Goal: Transaction & Acquisition: Purchase product/service

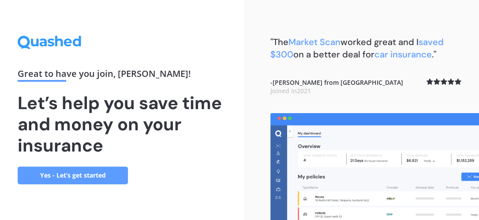
click at [106, 173] on link "Yes - Let’s get started" at bounding box center [73, 175] width 110 height 18
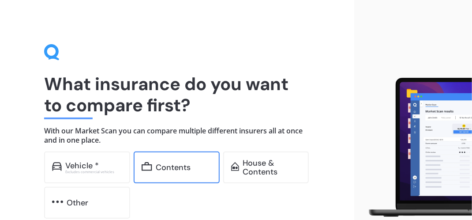
click at [175, 166] on div "Contents" at bounding box center [173, 167] width 35 height 9
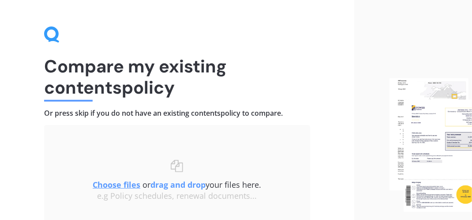
scroll to position [76, 0]
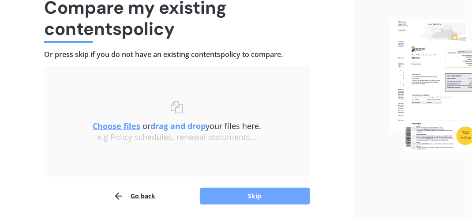
click at [247, 194] on button "Skip" at bounding box center [255, 196] width 110 height 17
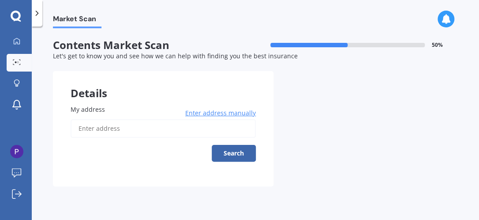
click at [76, 126] on input "My address" at bounding box center [163, 128] width 185 height 19
type input "147 Riddell Road, Glendowie, Auckland 1071"
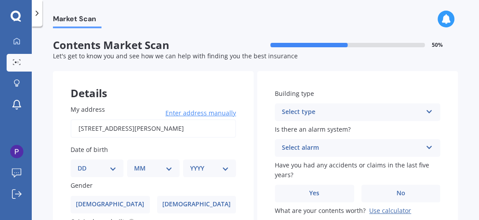
click at [113, 169] on select "DD 01 02 03 04 05 06 07 08 09 10 11 12 13 14 15 16 17 18 19 20 21 22 23 24 25 2…" at bounding box center [97, 168] width 39 height 10
select select "16"
click at [85, 163] on select "DD 01 02 03 04 05 06 07 08 09 10 11 12 13 14 15 16 17 18 19 20 21 22 23 24 25 2…" at bounding box center [97, 168] width 39 height 10
click at [167, 170] on select "MM 01 02 03 04 05 06 07 08 09 10 11 12" at bounding box center [155, 168] width 35 height 10
select select "12"
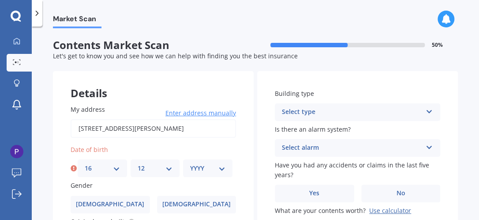
click at [138, 163] on select "MM 01 02 03 04 05 06 07 08 09 10 11 12" at bounding box center [155, 168] width 35 height 10
click at [219, 169] on select "YYYY 2009 2008 2007 2006 2005 2004 2003 2002 2001 2000 1999 1998 1997 1996 1995…" at bounding box center [207, 168] width 35 height 10
select select "1941"
click at [190, 163] on select "YYYY 2009 2008 2007 2006 2005 2004 2003 2002 2001 2000 1999 1998 1997 1996 1995…" at bounding box center [207, 168] width 35 height 10
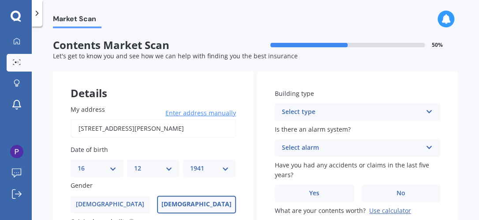
click at [209, 202] on label "Female" at bounding box center [196, 205] width 79 height 18
click at [0, 0] on input "Female" at bounding box center [0, 0] width 0 height 0
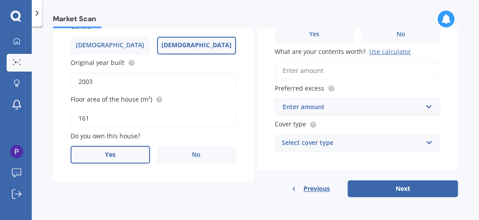
click at [111, 154] on span "Yes" at bounding box center [110, 155] width 11 height 8
click at [0, 0] on input "Yes" at bounding box center [0, 0] width 0 height 0
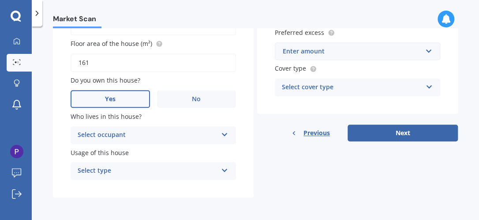
click at [223, 135] on icon at bounding box center [225, 133] width 8 height 6
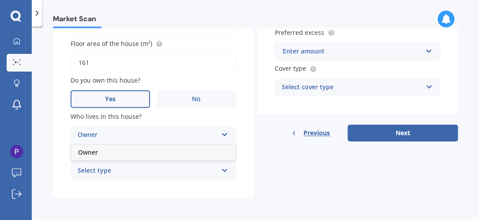
click at [168, 155] on div "Owner" at bounding box center [153, 152] width 165 height 16
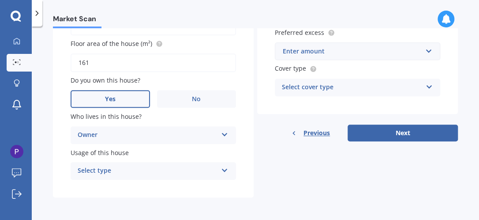
click at [221, 170] on icon at bounding box center [225, 169] width 8 height 6
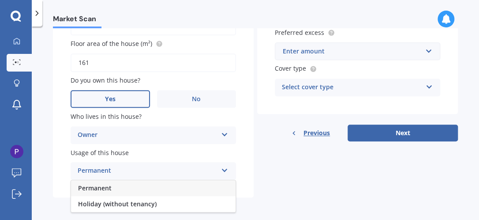
click at [171, 189] on div "Permanent" at bounding box center [153, 188] width 165 height 16
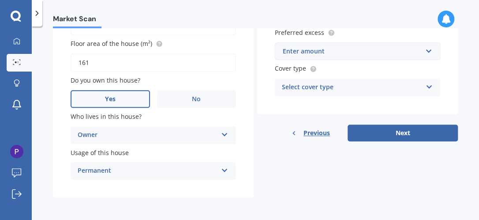
click at [476, 11] on div "Market Scan" at bounding box center [256, 14] width 448 height 28
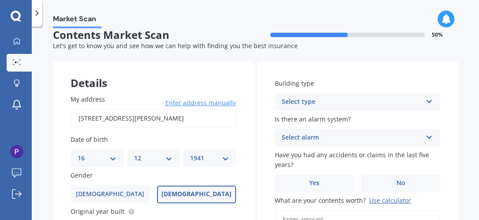
scroll to position [0, 0]
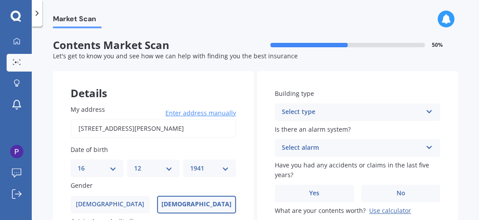
click at [426, 111] on icon at bounding box center [430, 110] width 8 height 6
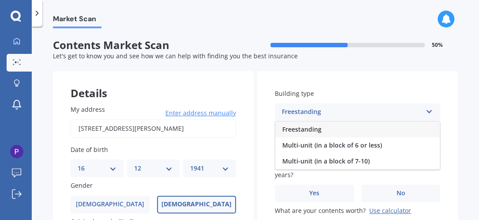
click at [362, 130] on div "Freestanding" at bounding box center [357, 129] width 165 height 16
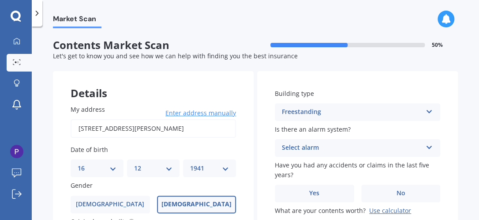
click at [426, 149] on icon at bounding box center [430, 146] width 8 height 6
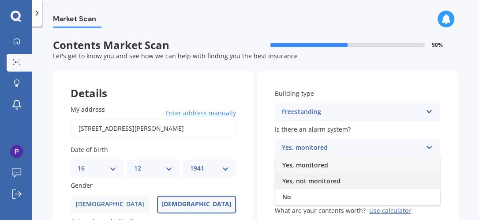
click at [287, 181] on span "Yes, not monitored" at bounding box center [312, 181] width 58 height 8
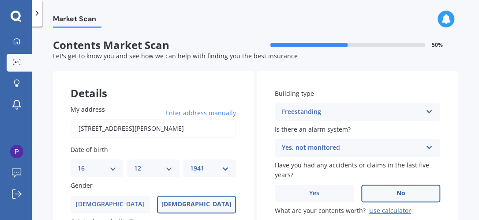
click at [396, 194] on span "No" at bounding box center [400, 193] width 9 height 8
click at [0, 0] on input "No" at bounding box center [0, 0] width 0 height 0
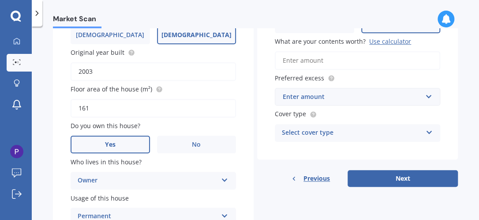
click at [290, 58] on input "What are your contents worth? Use calculator" at bounding box center [358, 60] width 166 height 19
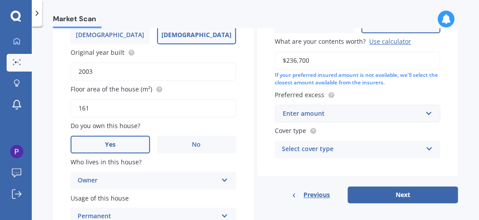
type input "$236,700"
click at [425, 112] on input "text" at bounding box center [355, 113] width 158 height 17
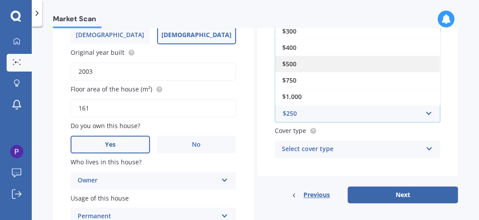
click at [331, 65] on div "$500" at bounding box center [357, 64] width 165 height 16
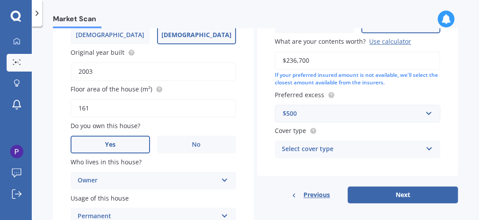
click at [426, 149] on icon at bounding box center [430, 147] width 8 height 6
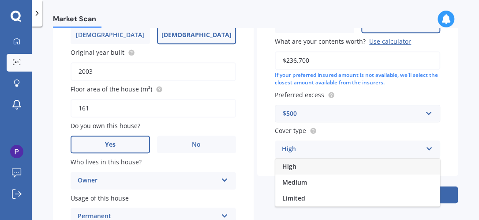
click at [304, 166] on div "High" at bounding box center [357, 166] width 165 height 16
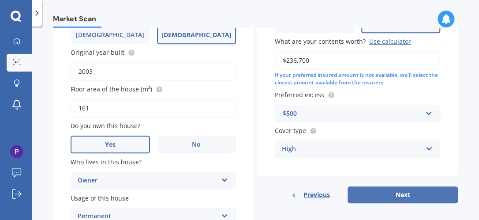
click at [392, 195] on button "Next" at bounding box center [403, 194] width 110 height 17
select select "16"
select select "12"
select select "1941"
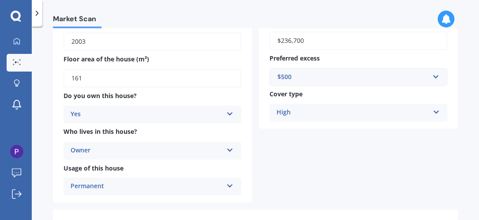
scroll to position [308, 0]
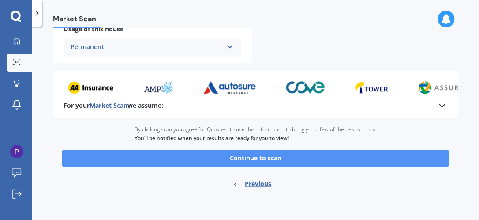
click at [266, 156] on button "Continue to scan" at bounding box center [256, 158] width 388 height 17
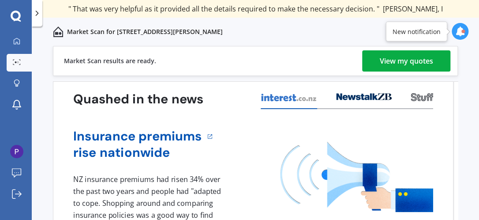
click at [410, 63] on div "View my quotes" at bounding box center [406, 60] width 53 height 21
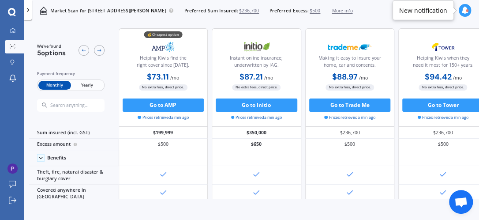
click at [477, 195] on div "We've found 5 options Payment frequency Monthly Yearly 💰 Cheapest option Helpin…" at bounding box center [254, 111] width 450 height 176
click at [85, 84] on span "Yearly" at bounding box center [87, 85] width 32 height 9
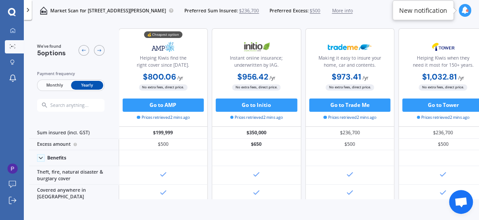
click at [85, 84] on span "Yearly" at bounding box center [87, 85] width 32 height 9
click at [101, 49] on icon at bounding box center [99, 50] width 5 height 5
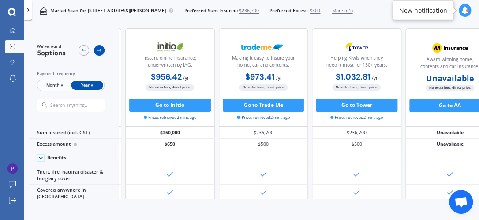
scroll to position [0, 119]
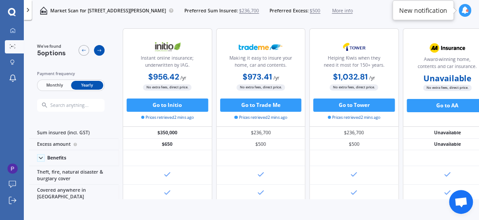
click at [101, 49] on icon at bounding box center [99, 50] width 5 height 5
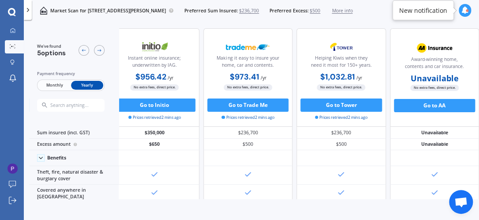
click at [112, 100] on div "We've found 5 options Payment frequency Monthly Yearly" at bounding box center [74, 77] width 90 height 99
click at [353, 11] on span "More info" at bounding box center [342, 11] width 21 height 7
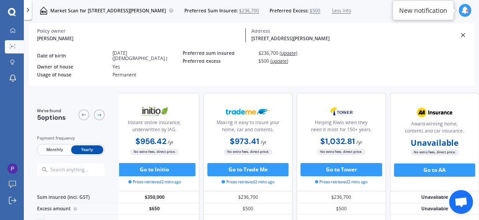
click at [351, 11] on span "Less info" at bounding box center [341, 11] width 19 height 7
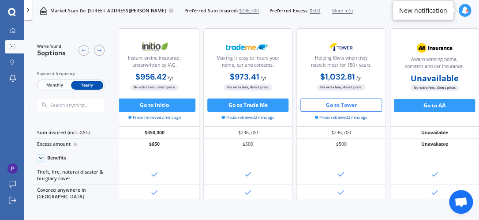
click at [334, 102] on button "Go to Tower" at bounding box center [342, 104] width 82 height 13
